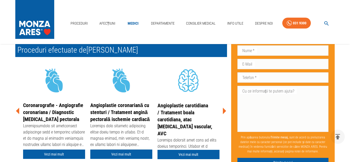
scroll to position [156, 0]
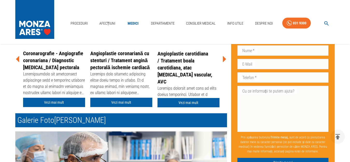
click at [137, 101] on link "Vezi mai mult" at bounding box center [121, 103] width 62 height 10
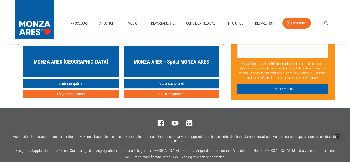
scroll to position [2490, 0]
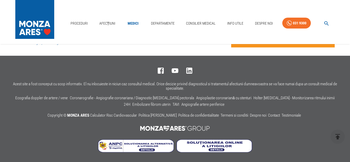
scroll to position [156, 0]
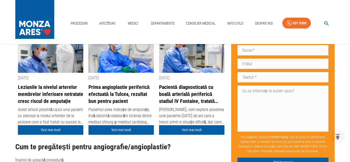
scroll to position [1271, 0]
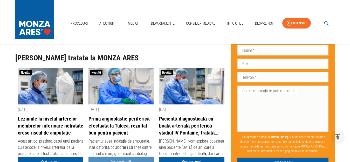
click at [124, 157] on link "Vezi mai mult" at bounding box center [120, 162] width 65 height 10
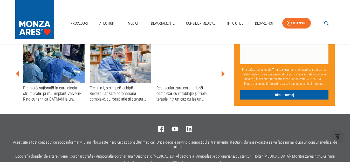
scroll to position [856, 0]
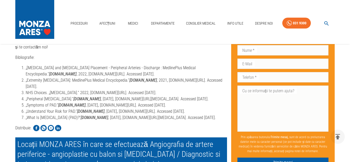
scroll to position [2174, 0]
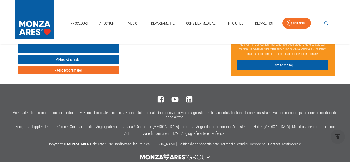
scroll to position [1511, 0]
